Goal: Information Seeking & Learning: Learn about a topic

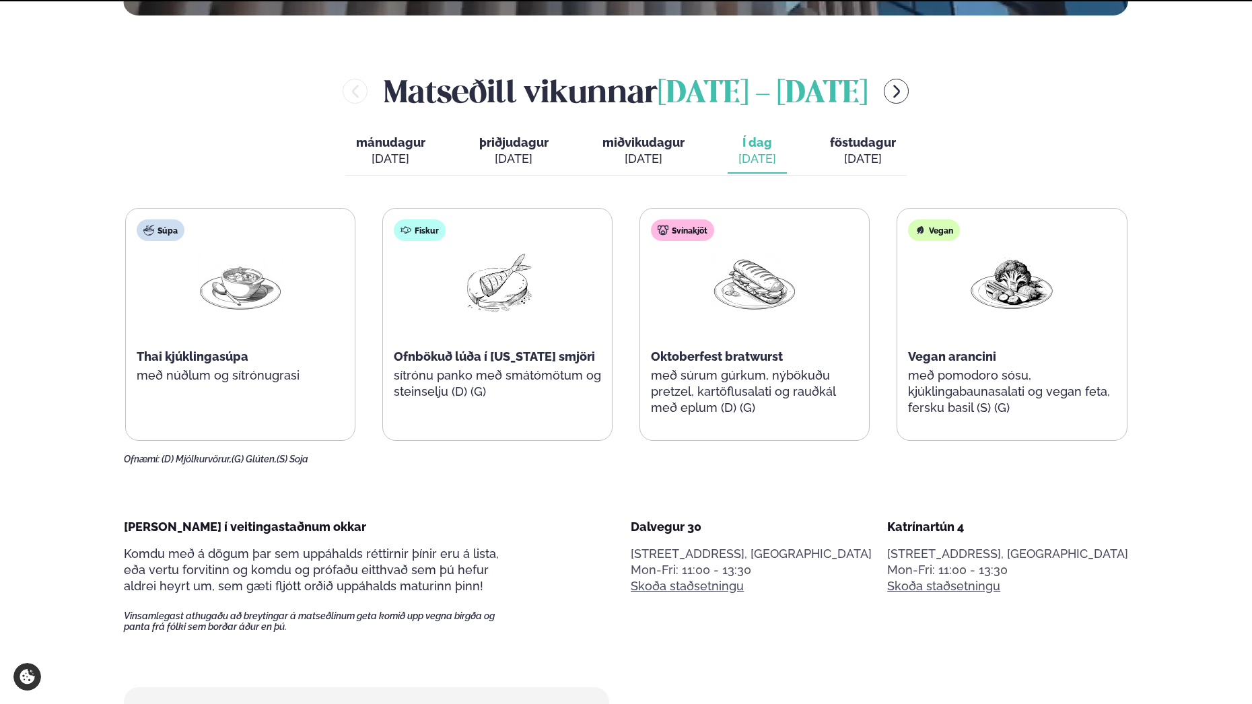
scroll to position [673, 0]
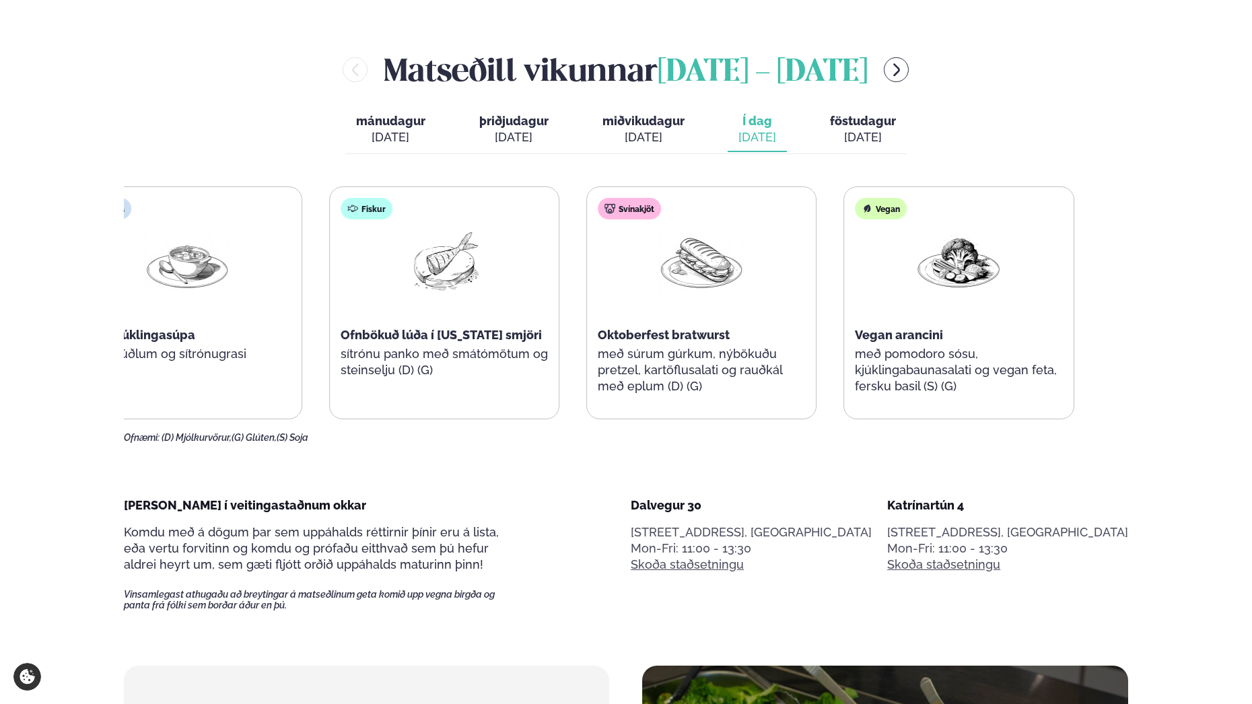
click at [688, 349] on p "með súrum gúrkum, nýbökuðu pretzel, kartöflusalati og rauðkál með eplum (D) (G)" at bounding box center [701, 370] width 207 height 48
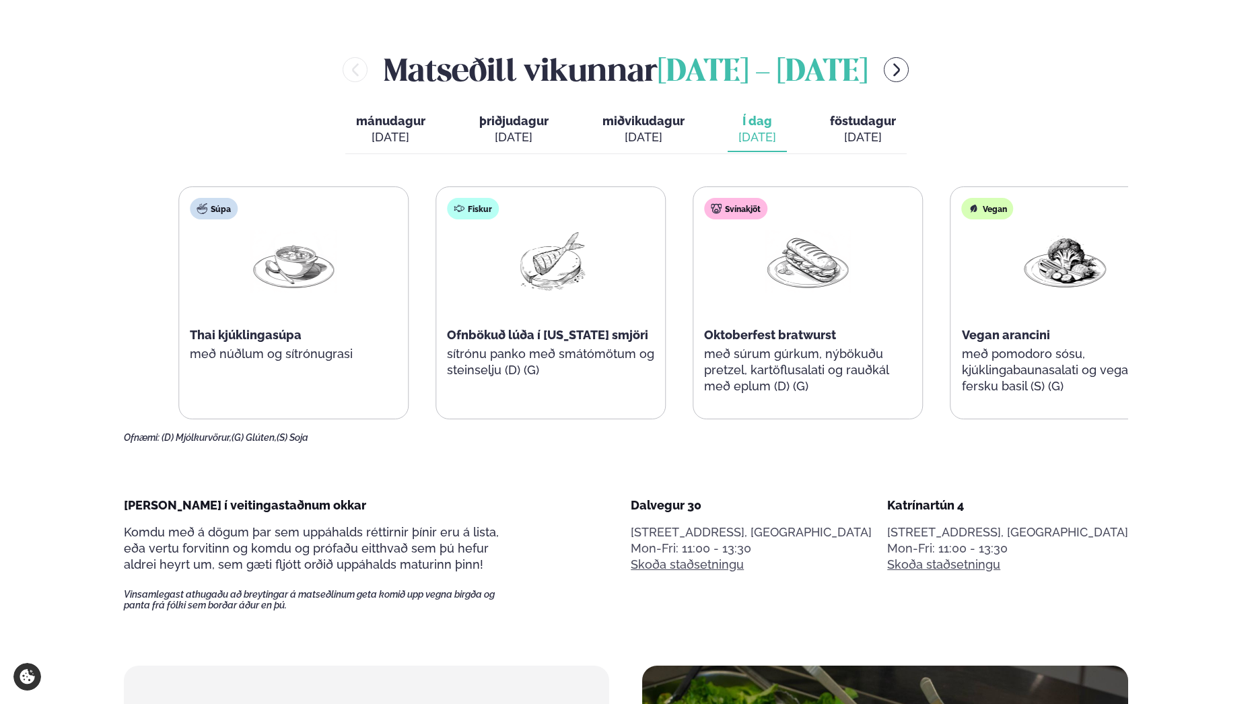
click at [773, 390] on p "með súrum gúrkum, nýbökuðu pretzel, kartöflusalati og rauðkál með eplum (D) (G)" at bounding box center [807, 370] width 207 height 48
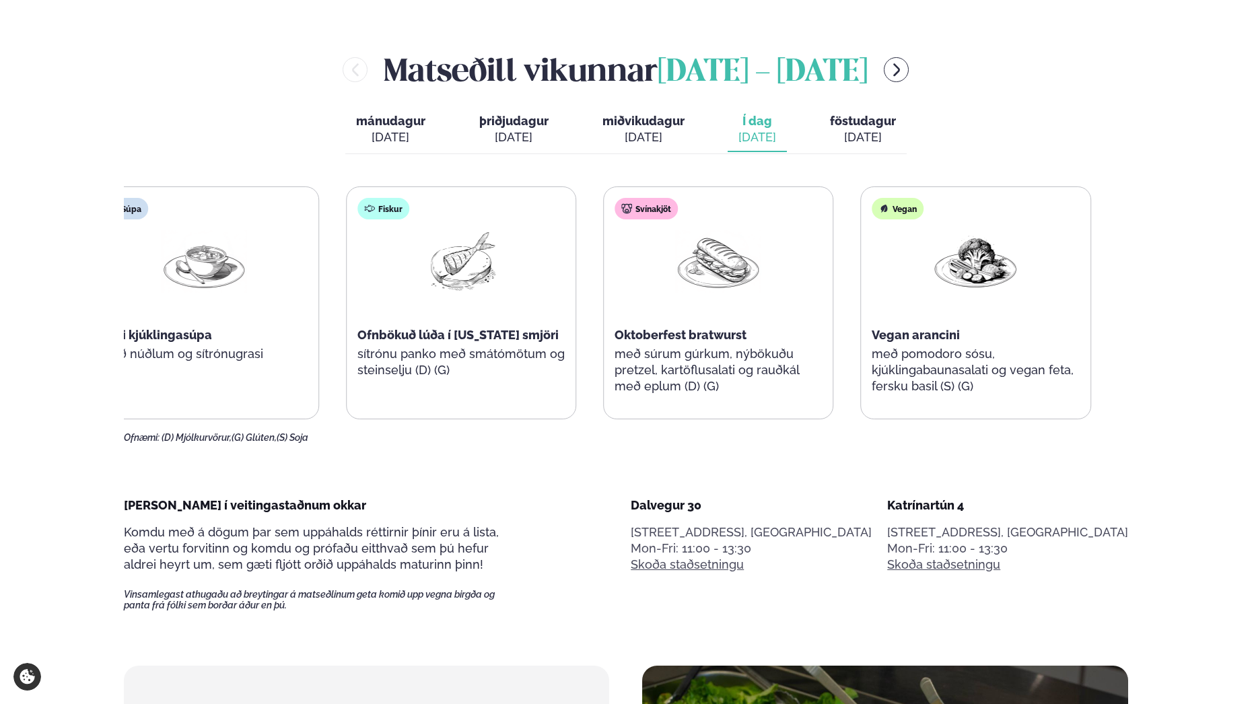
click at [693, 367] on p "með súrum gúrkum, nýbökuðu pretzel, kartöflusalati og rauðkál með eplum (D) (G)" at bounding box center [718, 370] width 207 height 48
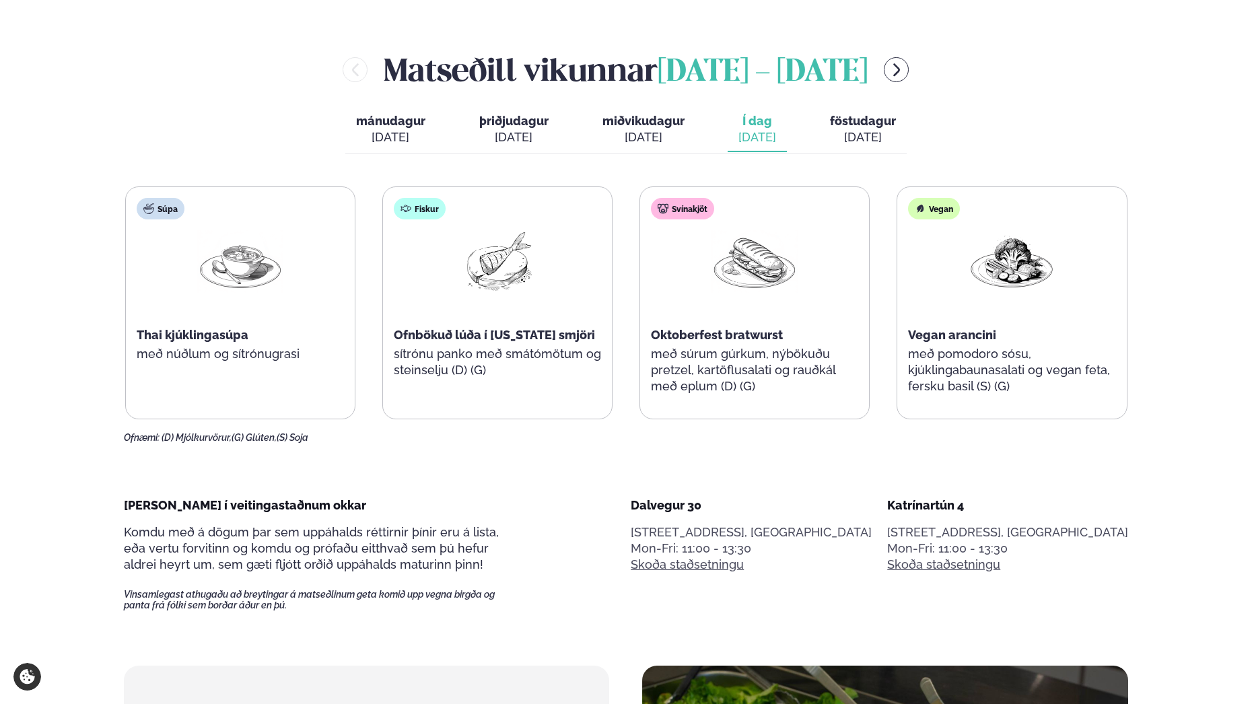
click at [723, 408] on div "Svínakjöt Oktoberfest bratwurst með súrum gúrkum, nýbökuðu pretzel, kartöflusal…" at bounding box center [754, 303] width 229 height 232
click at [698, 358] on p "með súrum gúrkum, nýbökuðu pretzel, kartöflusalati og rauðkál með eplum (D) (G)" at bounding box center [753, 370] width 207 height 48
click at [253, 386] on div "Súpa Thai kjúklingasúpa með núðlum og sítrónugrasi" at bounding box center [240, 294] width 229 height 215
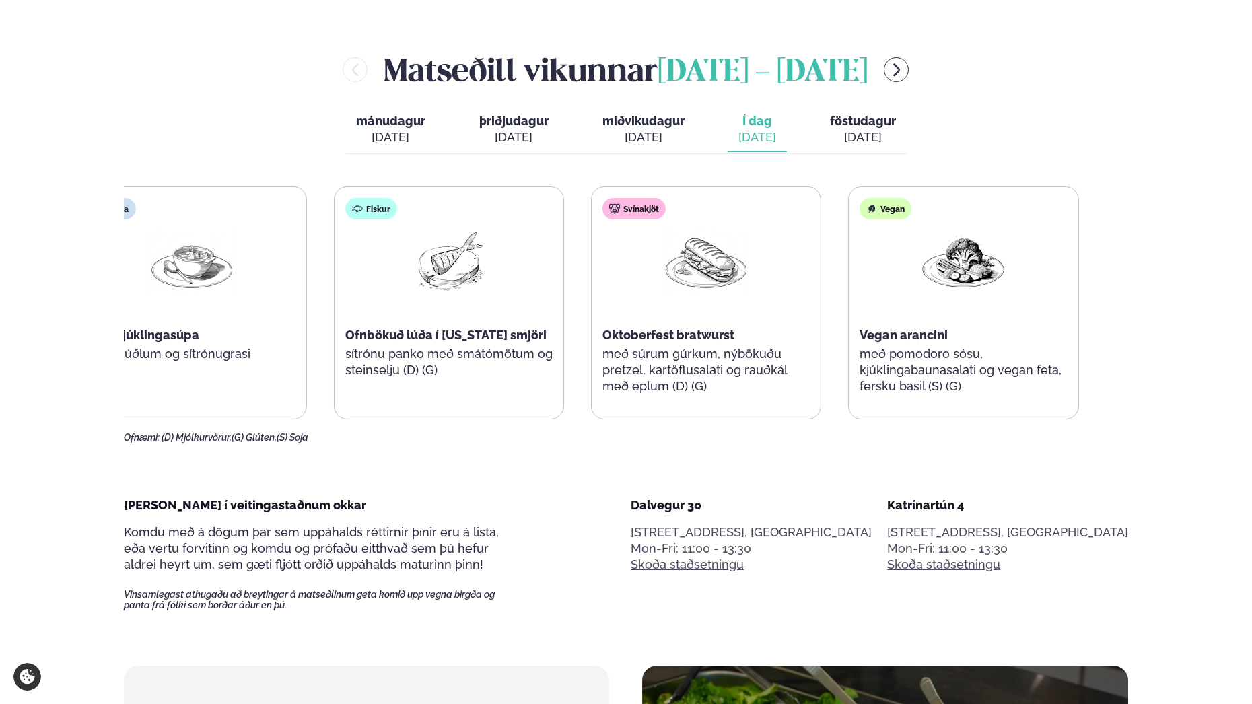
click at [139, 314] on div "Súpa Thai kjúklingasúpa með núðlum og sítrónugrasi" at bounding box center [191, 294] width 229 height 215
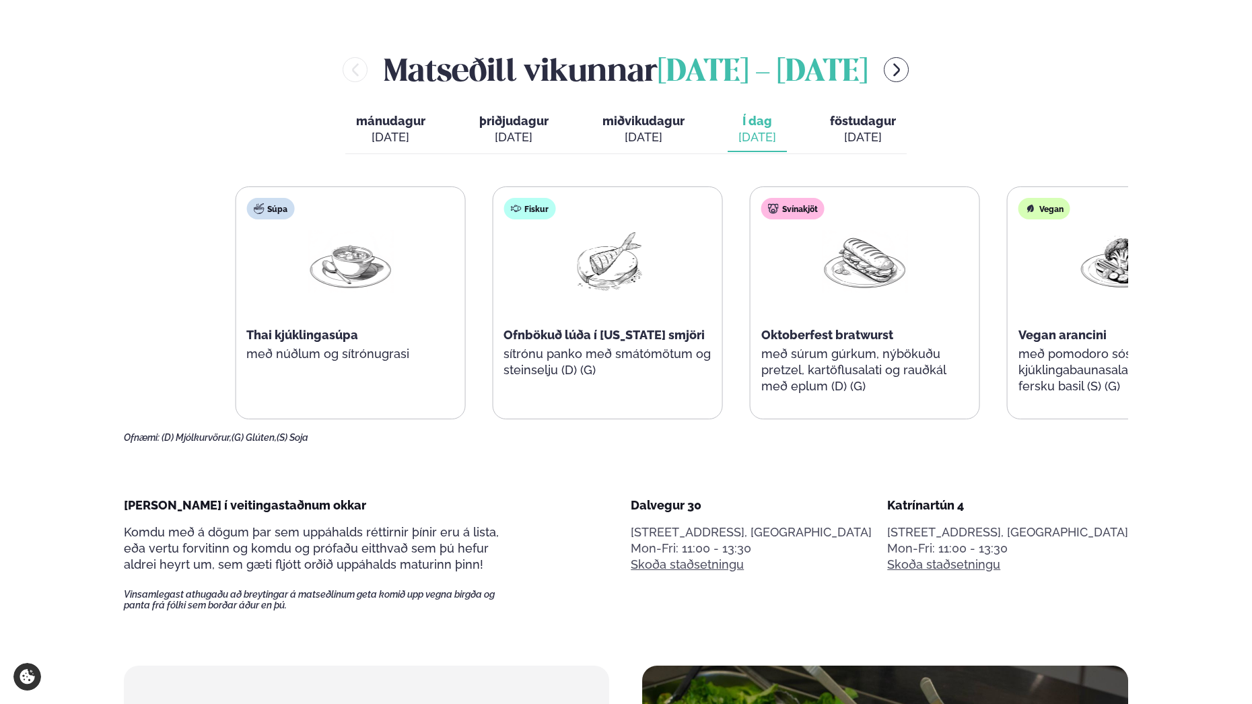
click at [480, 368] on div "Súpa Thai kjúklingasúpa með núðlum og sítrónugrasi Fiskur Ofnbökuð lúða í [US_S…" at bounding box center [736, 302] width 1002 height 233
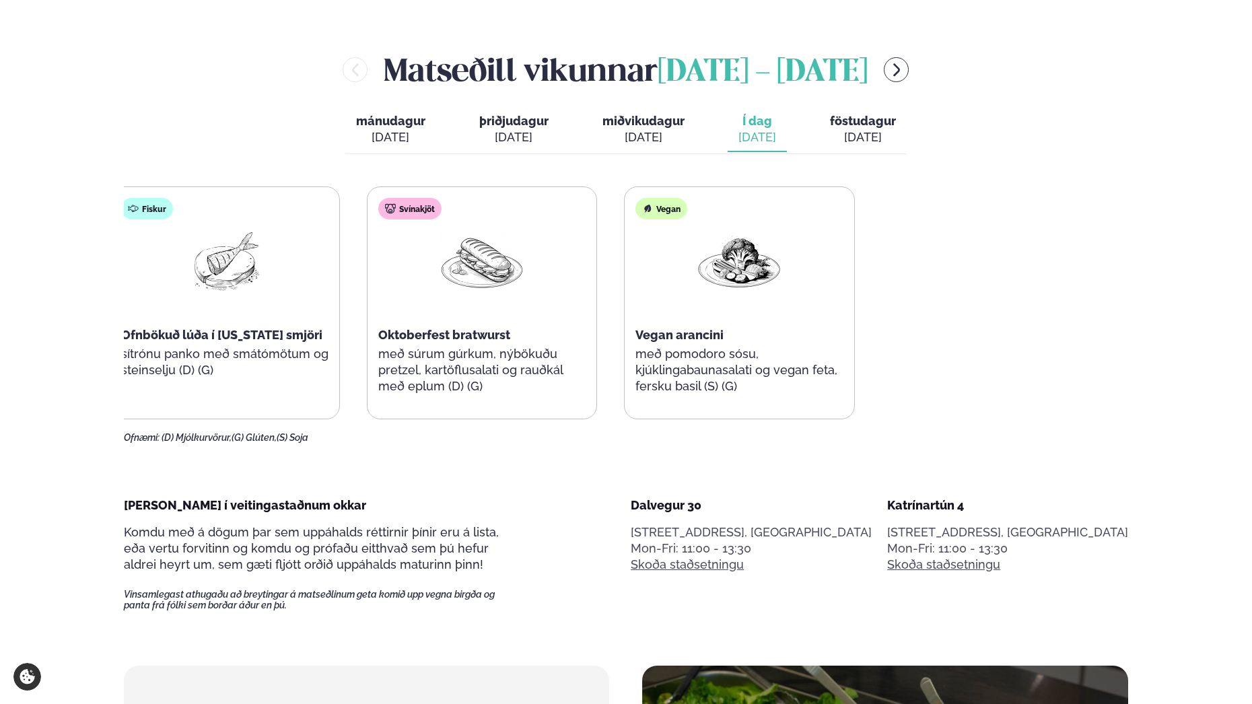
click at [155, 323] on div "Súpa Thai kjúklingasúpa með núðlum og sítrónugrasi Fiskur Ofnbökuð lúða í [US_S…" at bounding box center [353, 302] width 1002 height 233
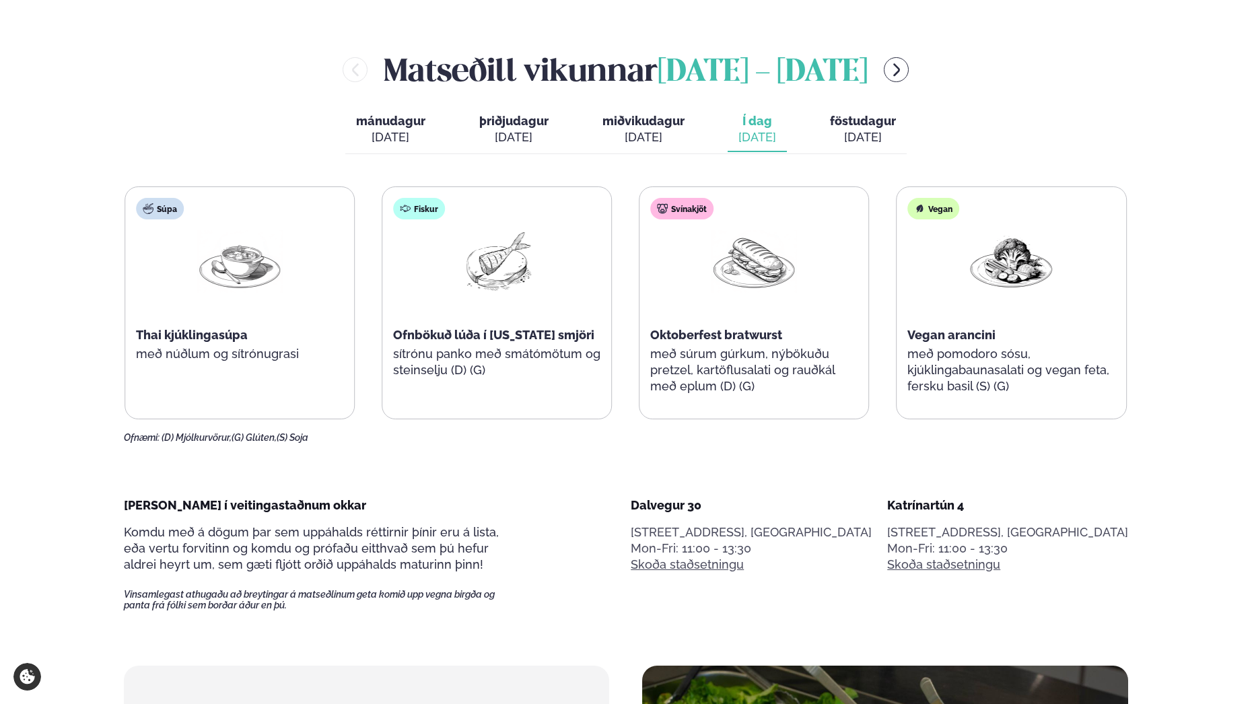
click at [945, 373] on p "með pomodoro sósu, kjúklingabaunasalati og vegan feta, fersku basil (S) (G)" at bounding box center [1010, 370] width 207 height 48
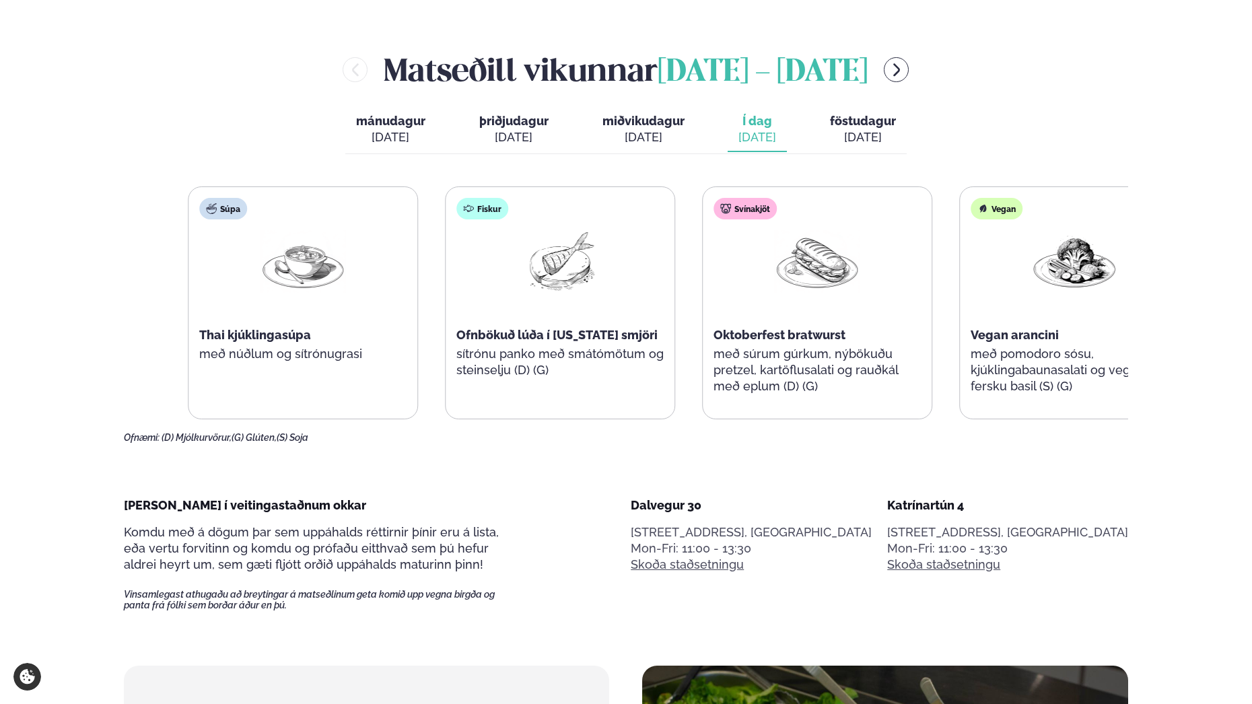
click at [1079, 384] on p "með pomodoro sósu, kjúklingabaunasalati og vegan feta, fersku basil (S) (G)" at bounding box center [1074, 370] width 207 height 48
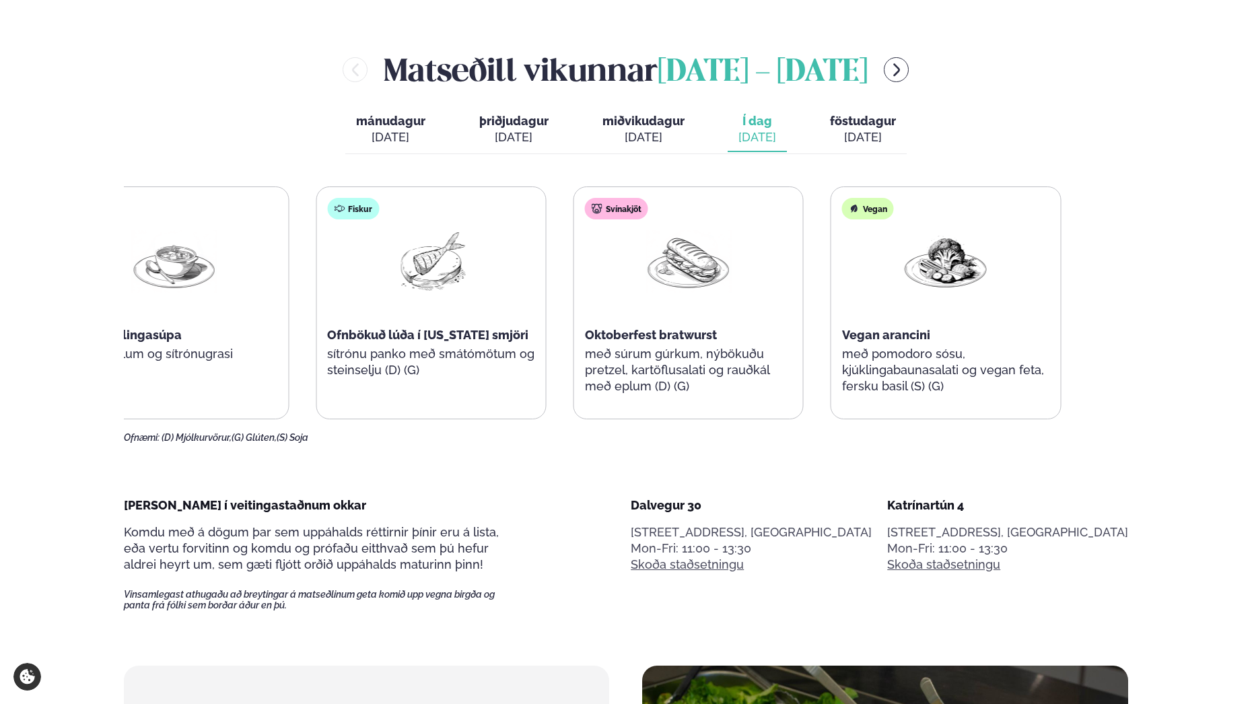
click at [917, 365] on p "með pomodoro sósu, kjúklingabaunasalati og vegan feta, fersku basil (S) (G)" at bounding box center [945, 370] width 207 height 48
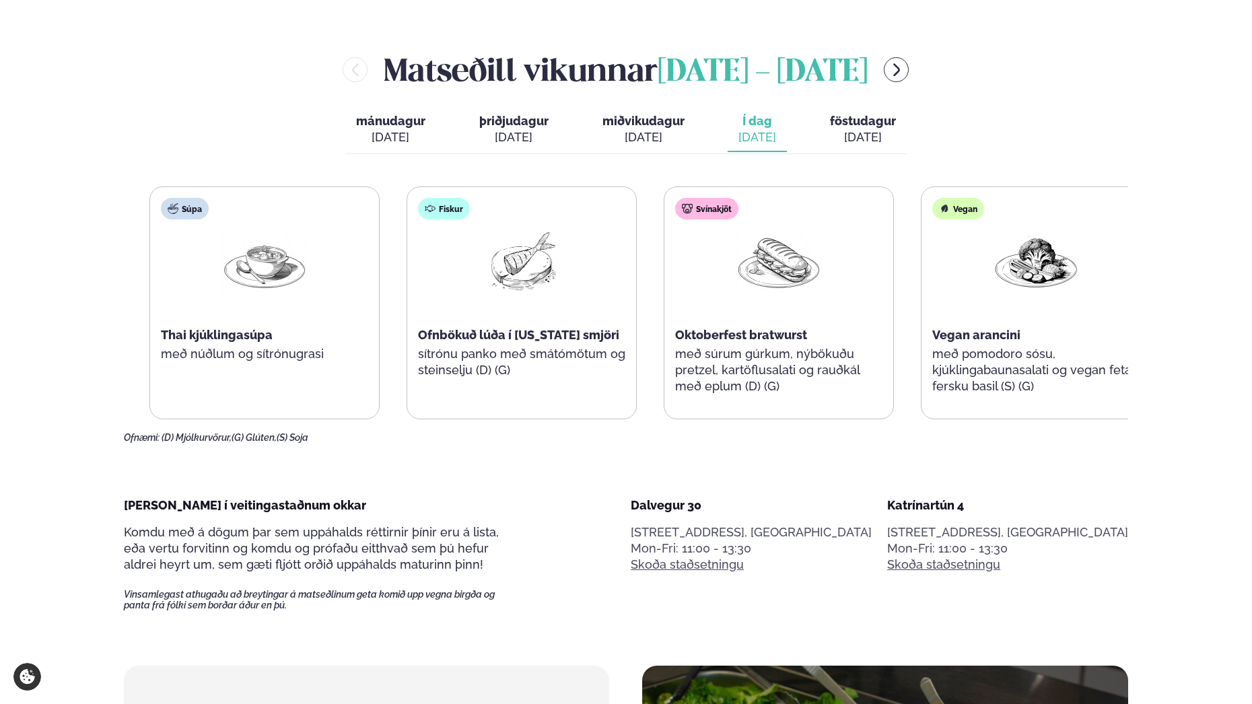
click at [479, 348] on div "Fiskur Ofnbökuð lúða í [US_STATE] smjöri sítrónu panko með smátómötum og steins…" at bounding box center [521, 294] width 229 height 215
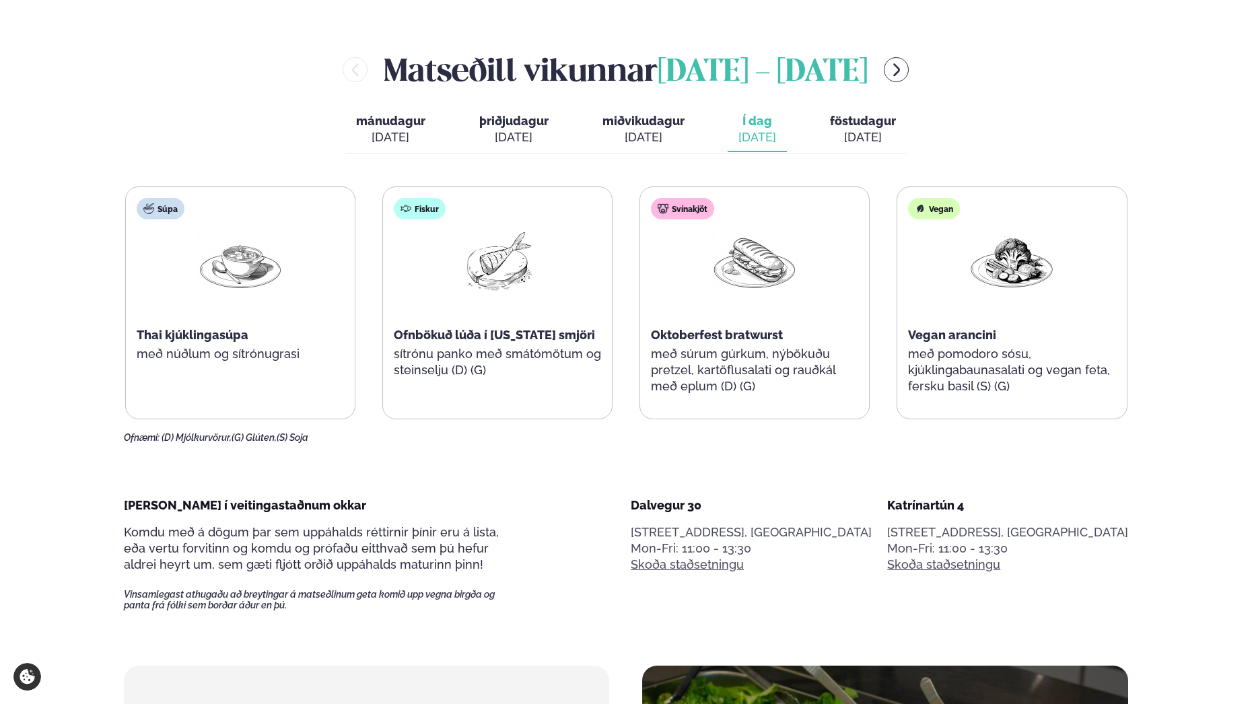
click at [510, 392] on div "Fiskur Ofnbökuð lúða í [US_STATE] smjöri sítrónu panko með smátómötum og steins…" at bounding box center [497, 294] width 229 height 215
click at [519, 372] on p "sítrónu panko með smátómötum og steinselju (D) (G)" at bounding box center [497, 362] width 207 height 32
click at [473, 384] on div "Fiskur Ofnbökuð lúða í [US_STATE] smjöri sítrónu panko með smátómötum og steins…" at bounding box center [497, 294] width 229 height 215
click at [472, 373] on p "sítrónu panko með smátómötum og steinselju (D) (G)" at bounding box center [497, 362] width 207 height 32
click at [468, 363] on p "sítrónu panko með smátómötum og steinselju (D) (G)" at bounding box center [497, 362] width 207 height 32
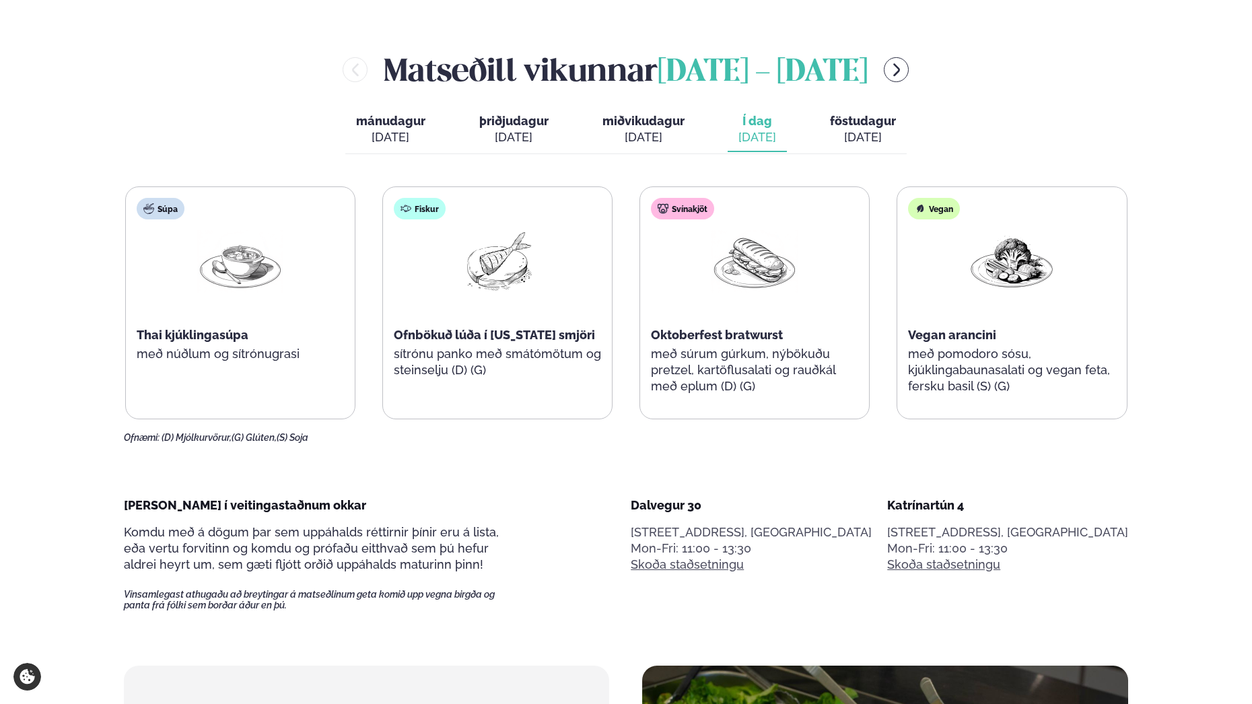
click at [466, 363] on p "sítrónu panko með smátómötum og steinselju (D) (G)" at bounding box center [497, 362] width 207 height 32
click at [466, 374] on p "sítrónu panko með smátómötum og steinselju (D) (G)" at bounding box center [497, 362] width 207 height 32
click at [900, 124] on button "föstudagur fös. [DATE]" at bounding box center [862, 130] width 87 height 44
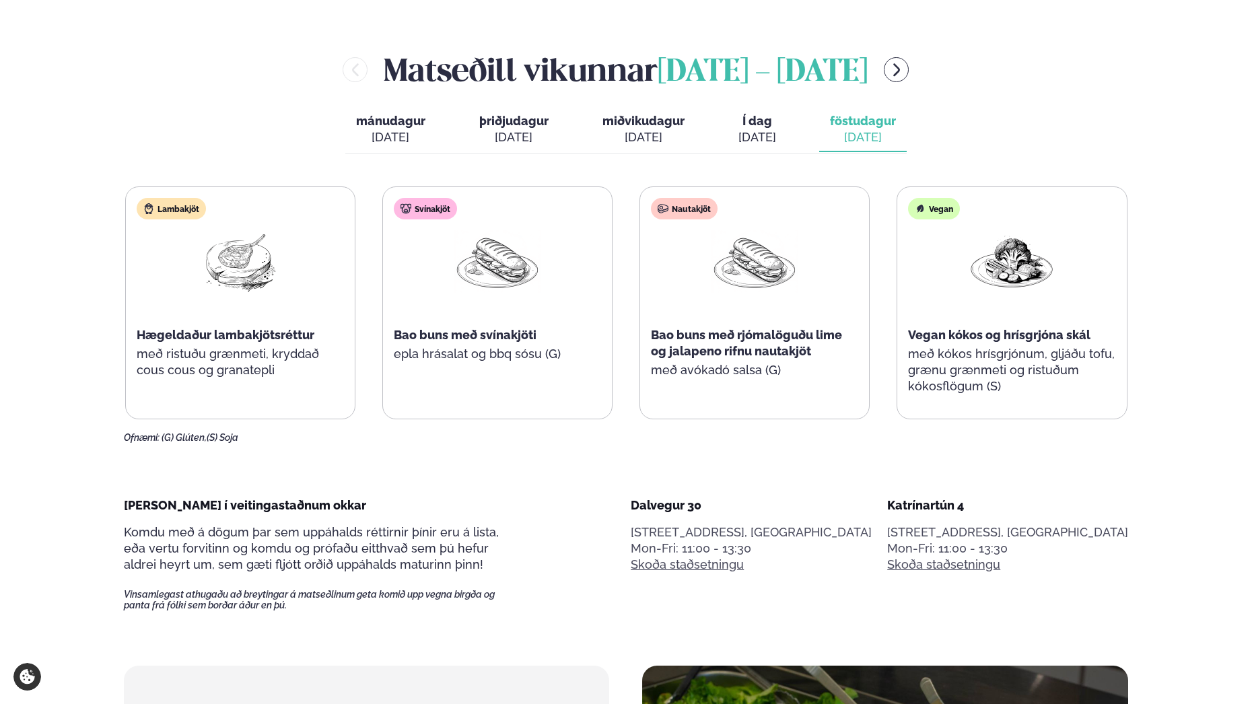
click at [765, 125] on span "Í dag" at bounding box center [757, 121] width 38 height 16
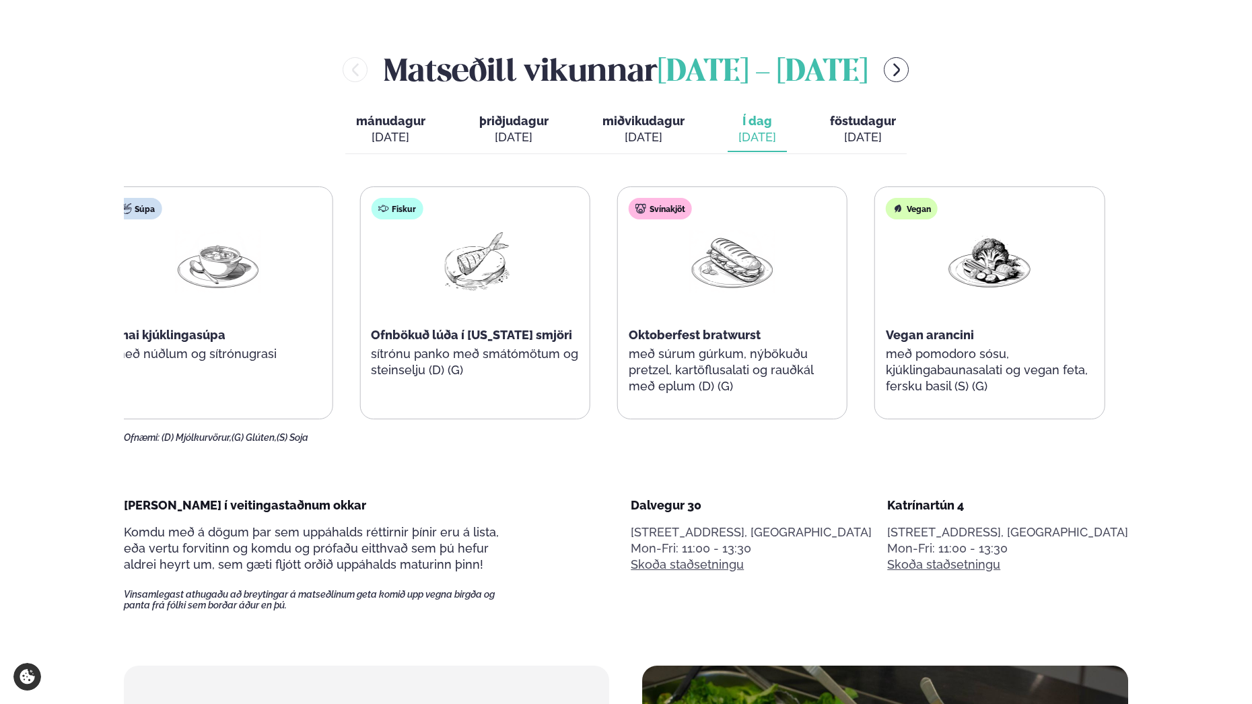
click at [953, 332] on div "Vegan arancini" at bounding box center [989, 335] width 207 height 16
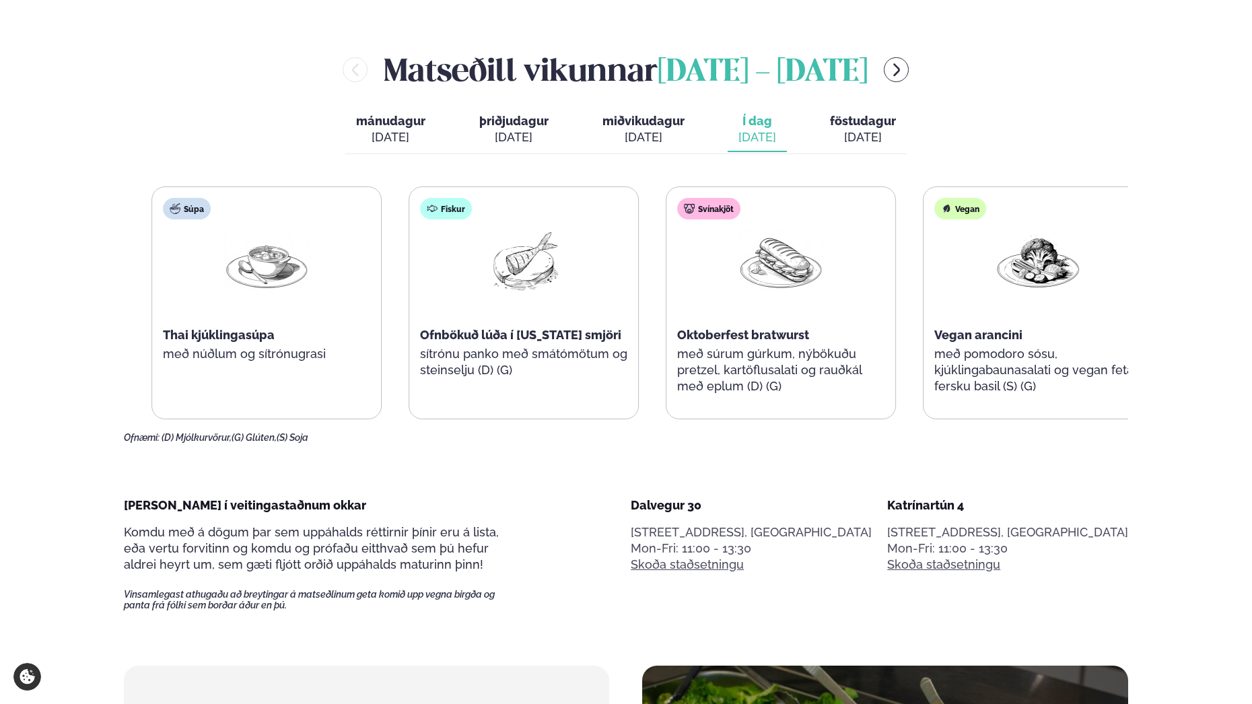
click at [997, 334] on span "Vegan arancini" at bounding box center [978, 335] width 88 height 14
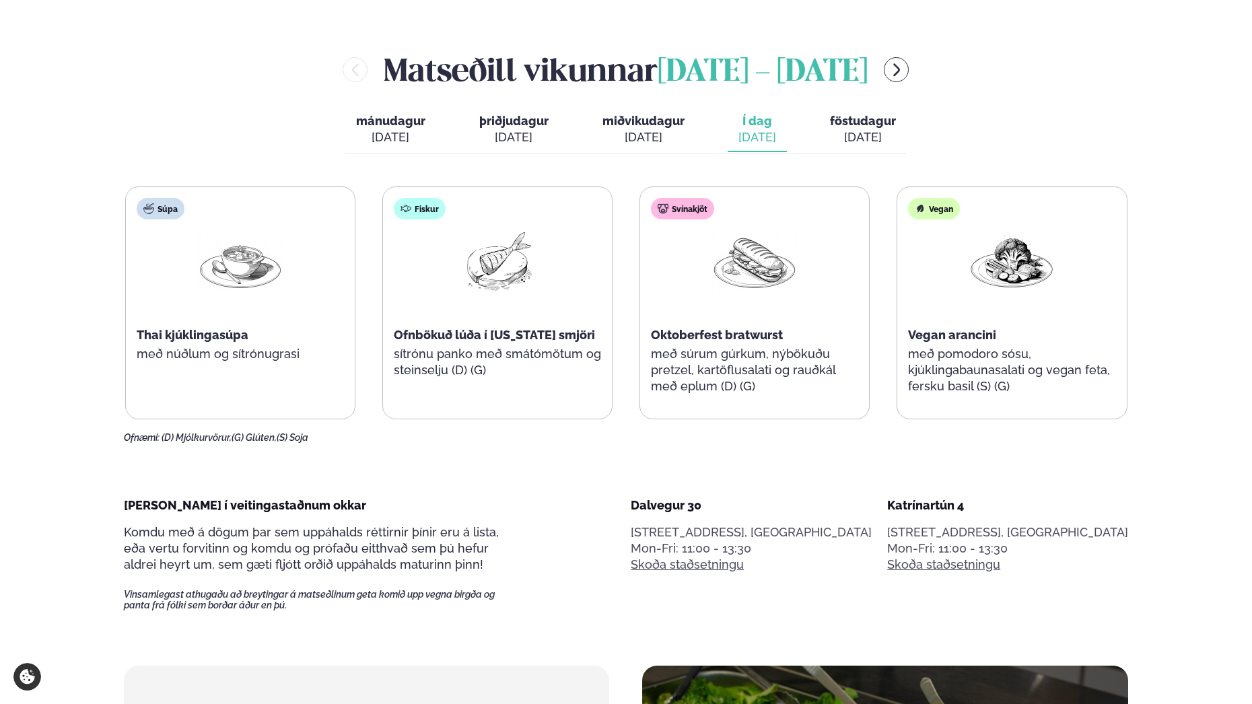
click at [930, 205] on div "Vegan" at bounding box center [934, 209] width 52 height 22
click at [937, 211] on div "Vegan" at bounding box center [934, 209] width 52 height 22
click at [932, 369] on p "með pomodoro sósu, kjúklingabaunasalati og vegan feta, fersku basil (S) (G)" at bounding box center [1010, 370] width 207 height 48
